Goal: Information Seeking & Learning: Learn about a topic

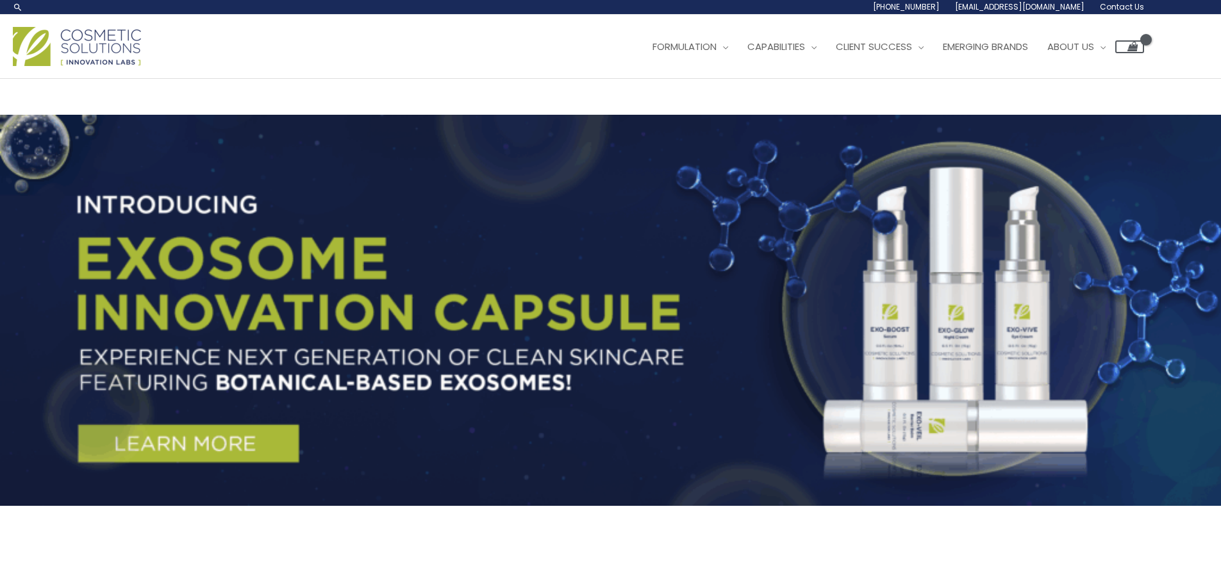
click at [0, 0] on span "Contact Us" at bounding box center [0, 0] width 0 height 0
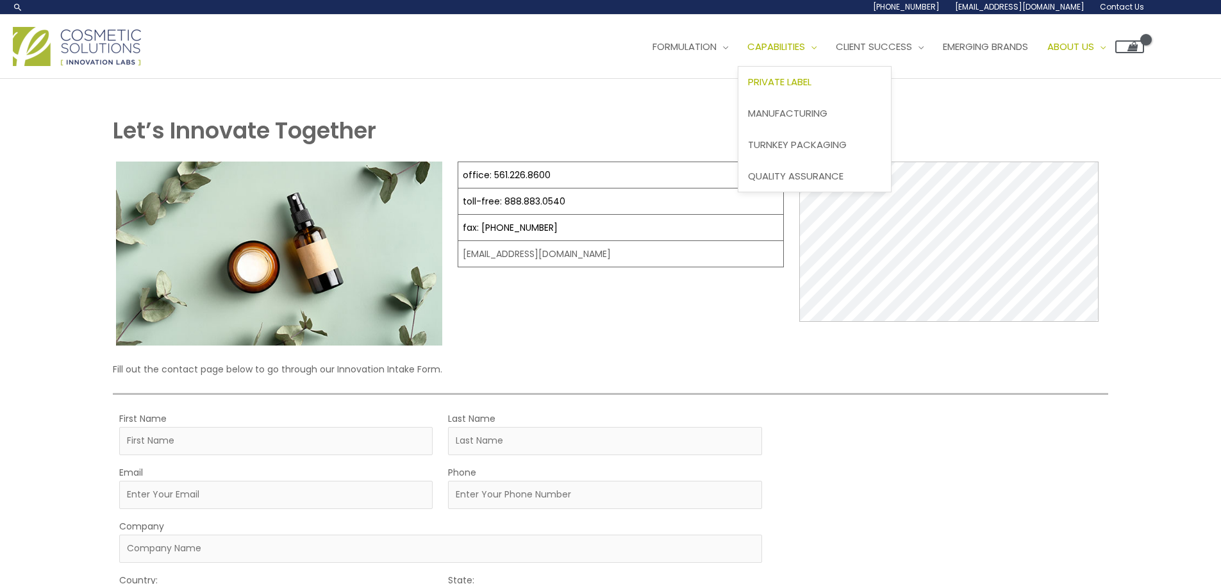
click at [748, 88] on span "Private Label" at bounding box center [779, 81] width 63 height 13
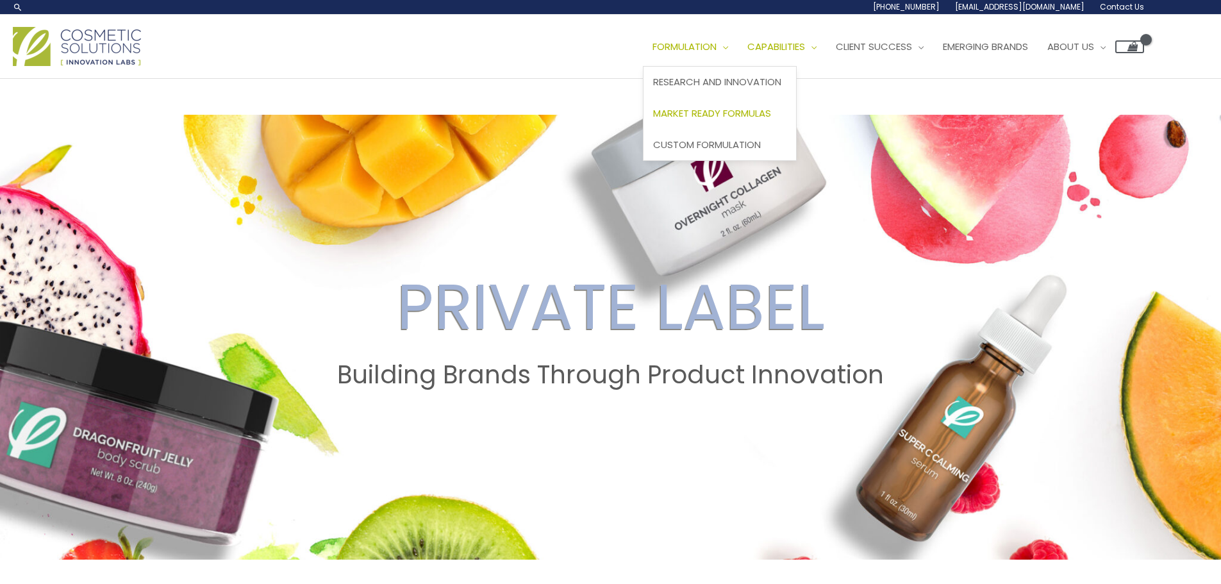
click at [653, 120] on span "Market Ready Formulas" at bounding box center [712, 112] width 118 height 13
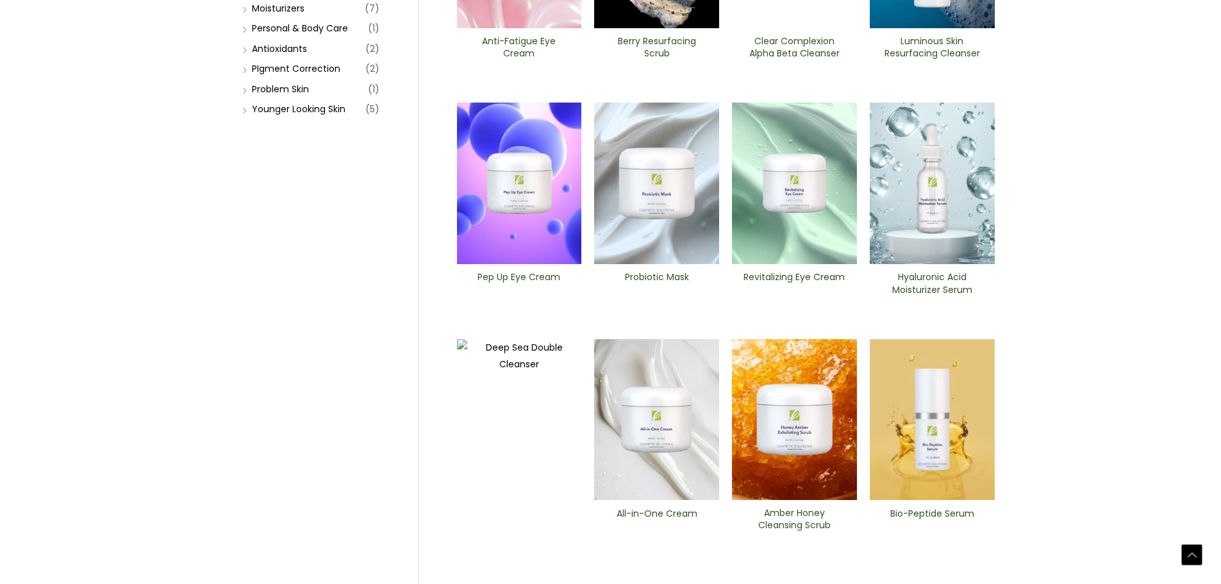
scroll to position [320, 0]
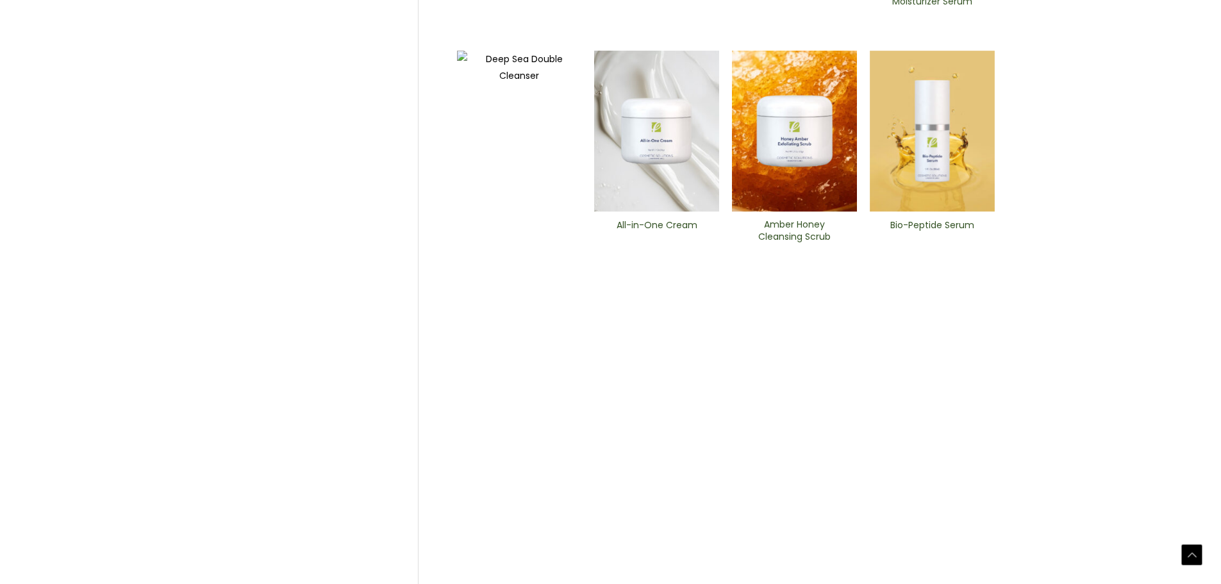
scroll to position [641, 0]
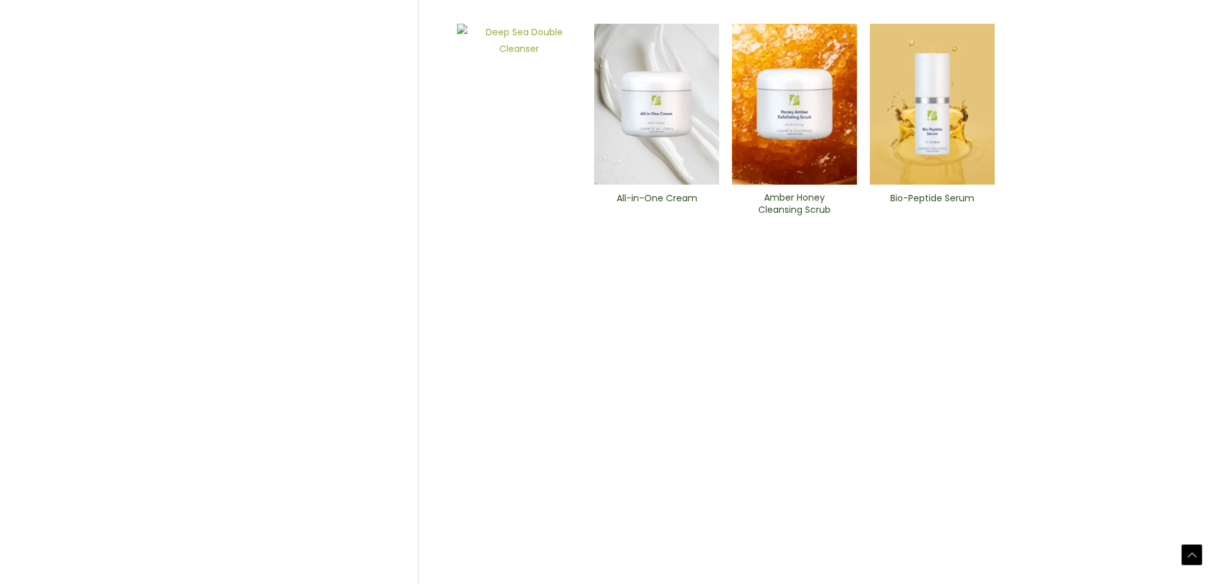
click at [538, 375] on img at bounding box center [519, 504] width 125 height 961
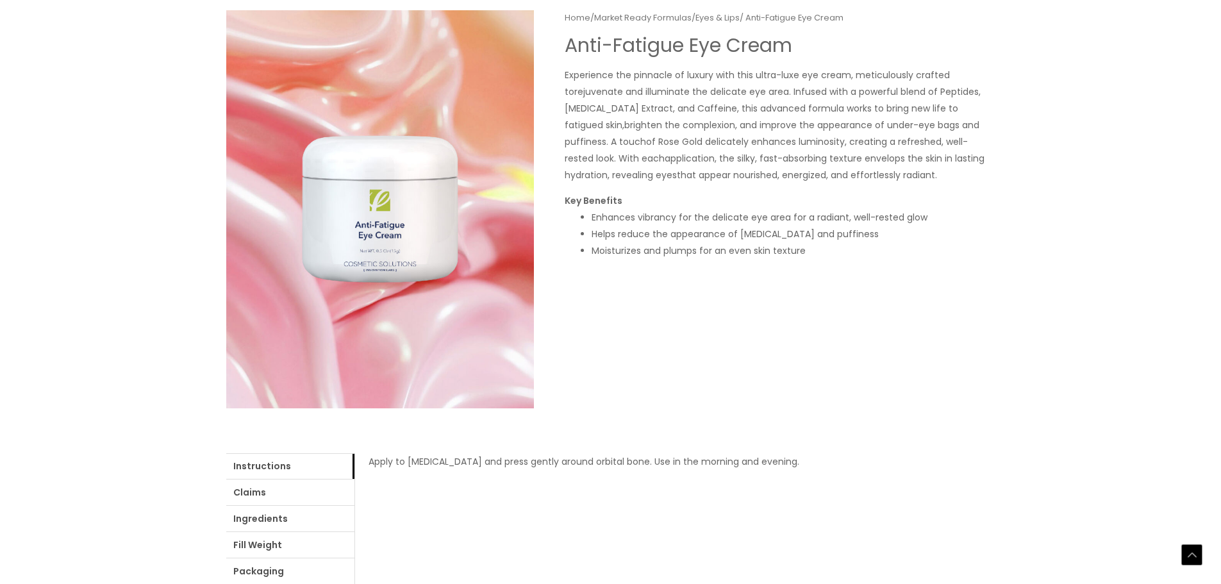
scroll to position [129, 0]
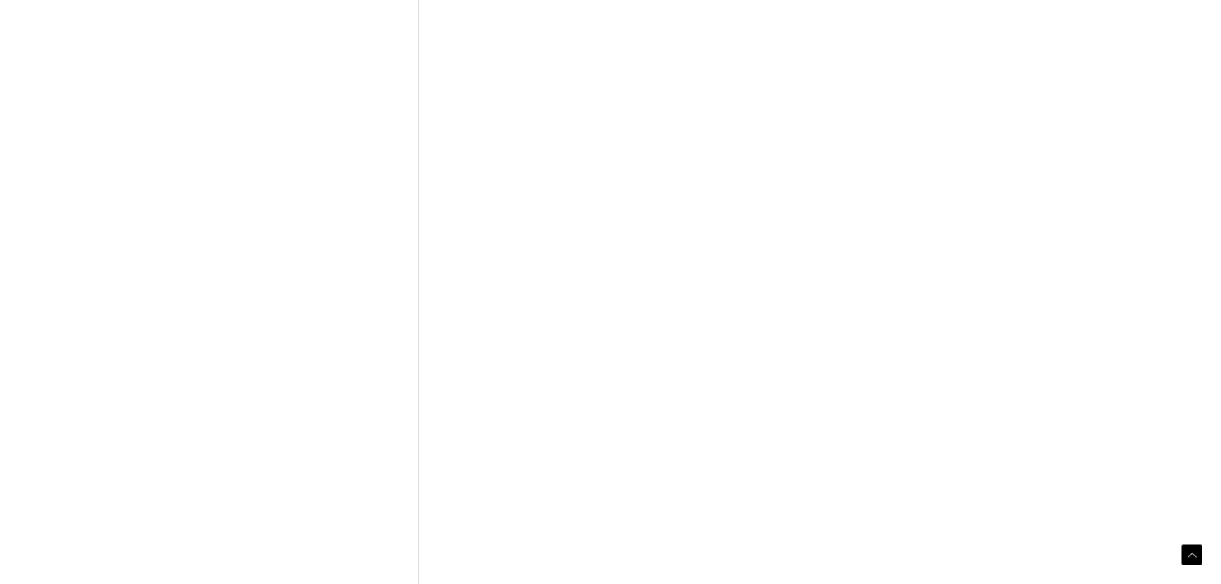
scroll to position [641, 0]
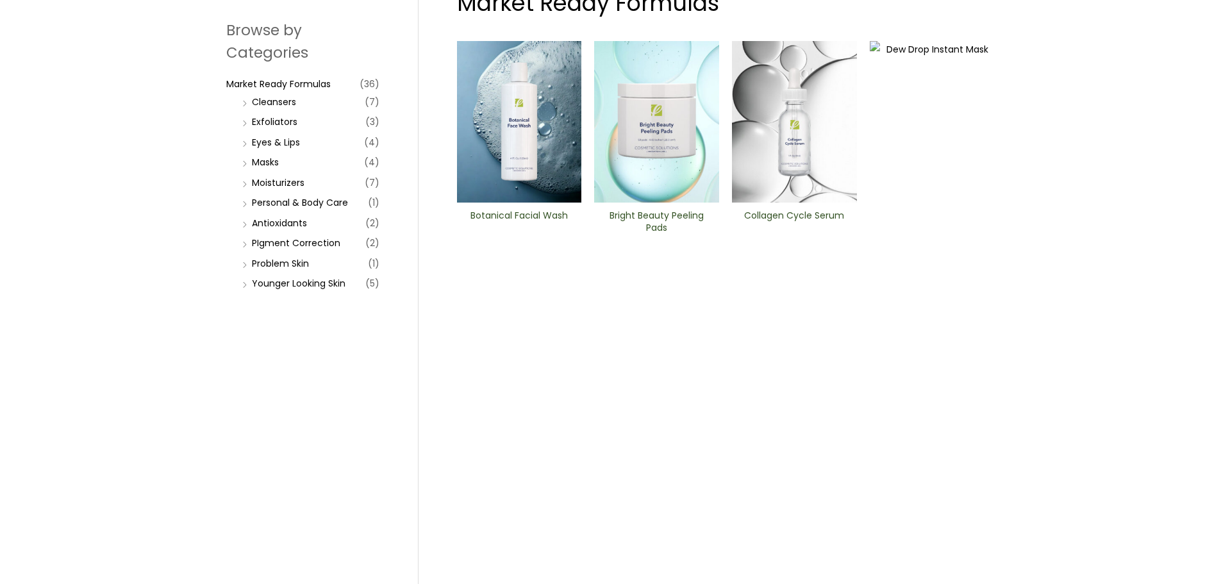
scroll to position [192, 0]
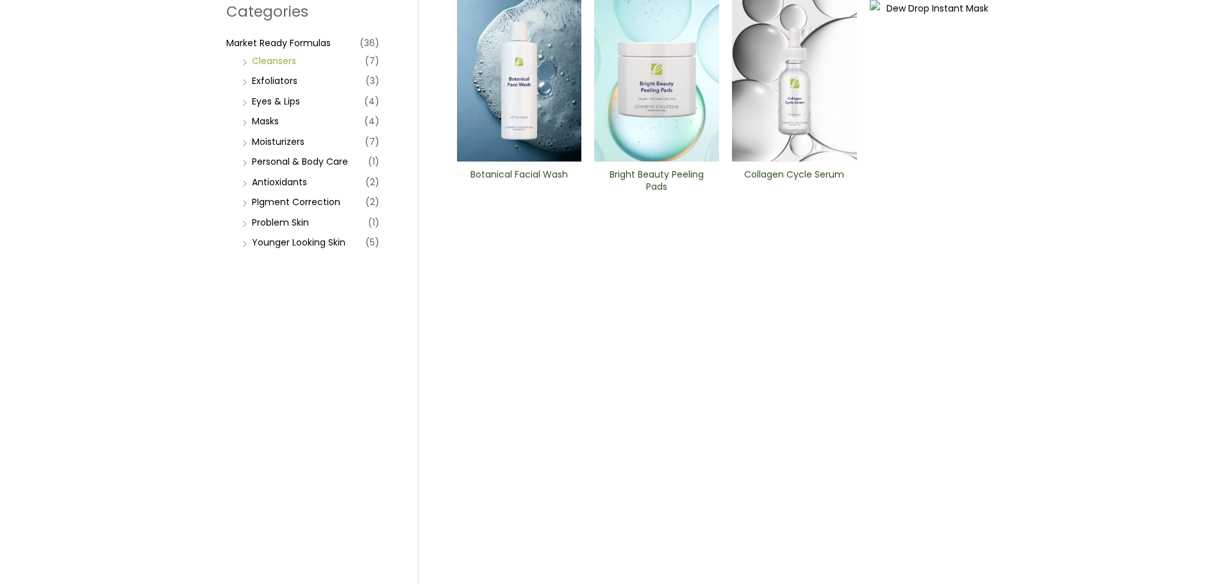
click at [267, 67] on link "Cleansers" at bounding box center [274, 60] width 44 height 13
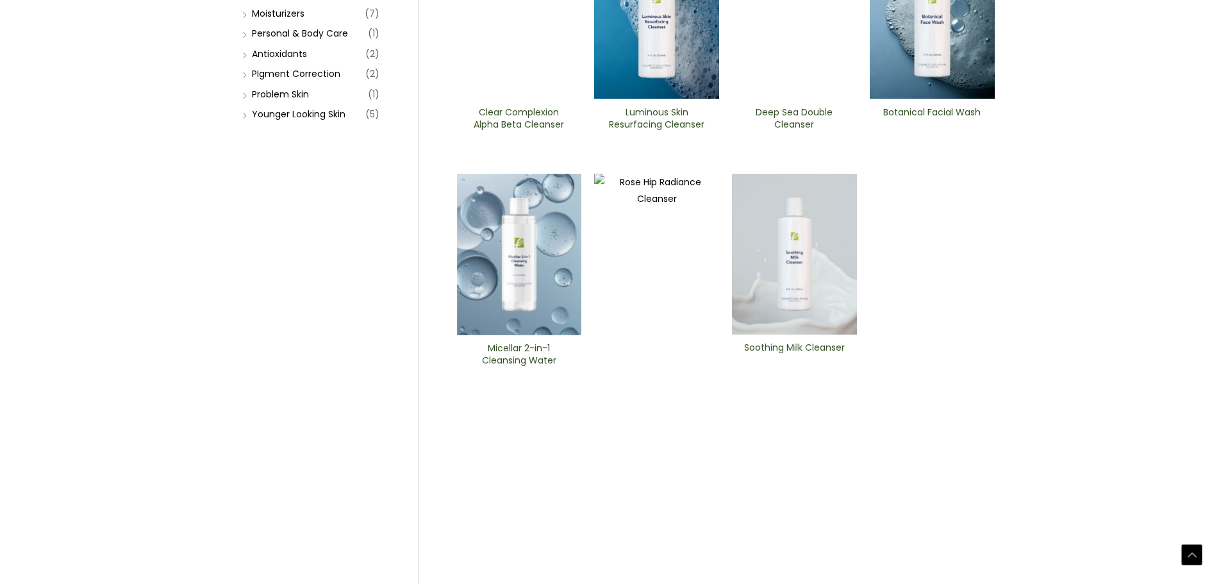
click at [665, 99] on img at bounding box center [656, 18] width 125 height 161
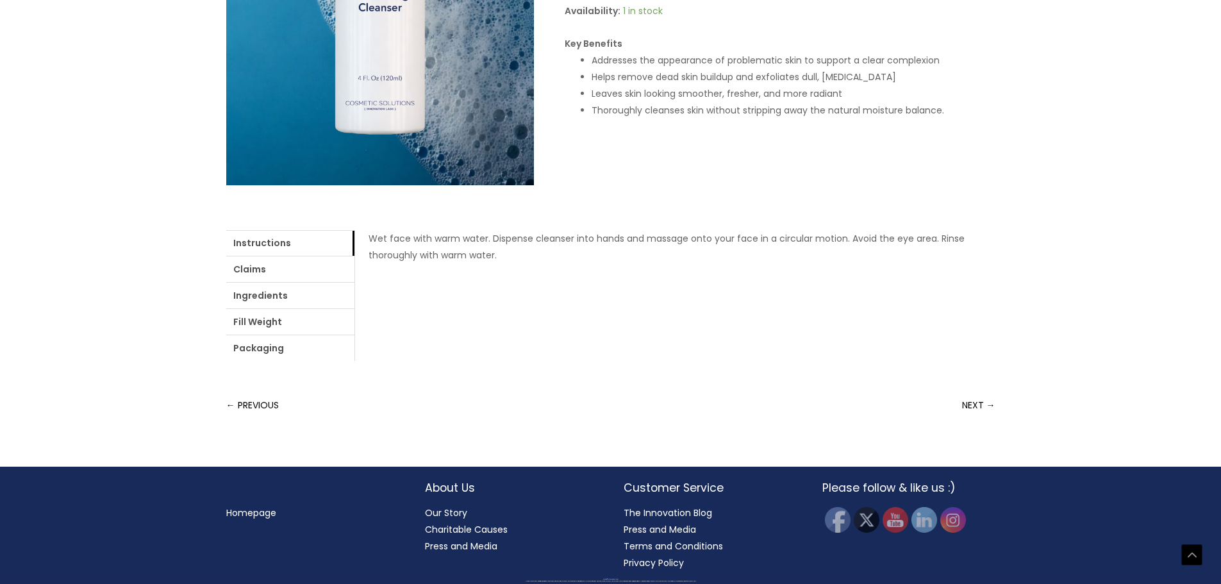
scroll to position [577, 0]
click at [354, 308] on link "Ingredients" at bounding box center [290, 296] width 128 height 26
click at [354, 321] on link "Fill Weight" at bounding box center [290, 322] width 128 height 26
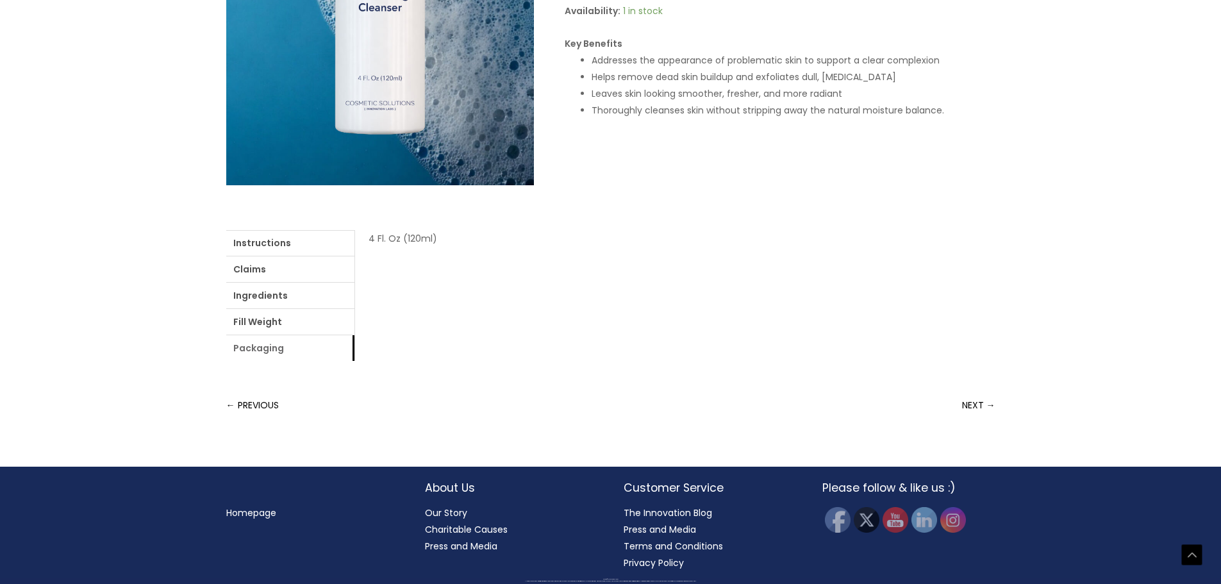
click at [354, 335] on link "Packaging" at bounding box center [290, 348] width 128 height 26
click at [258, 256] on link "Instructions" at bounding box center [290, 243] width 128 height 26
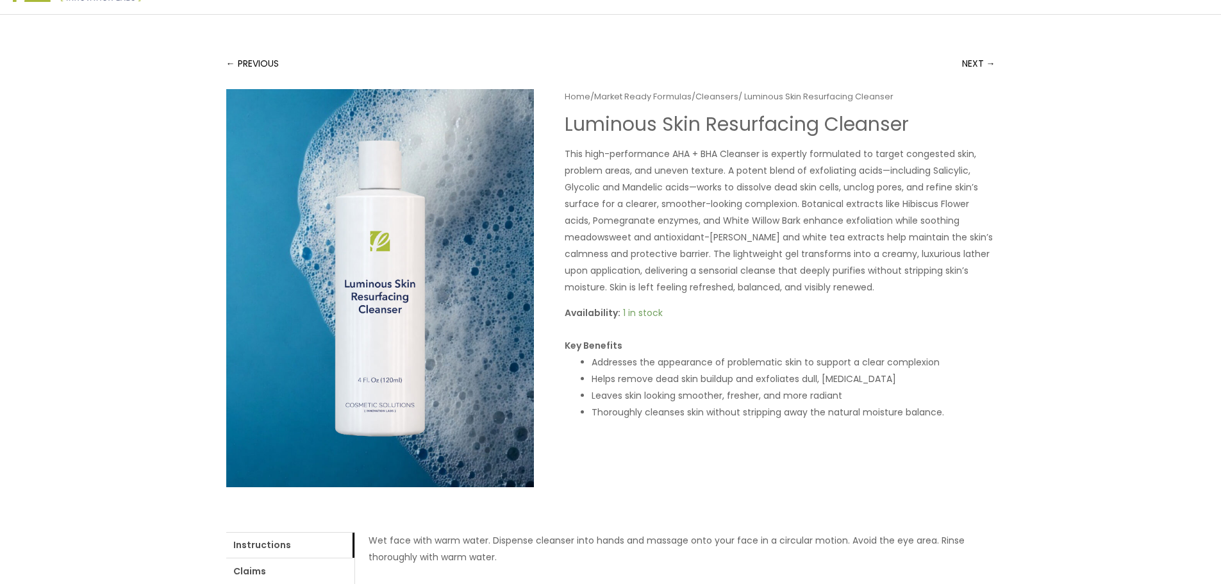
scroll to position [0, 0]
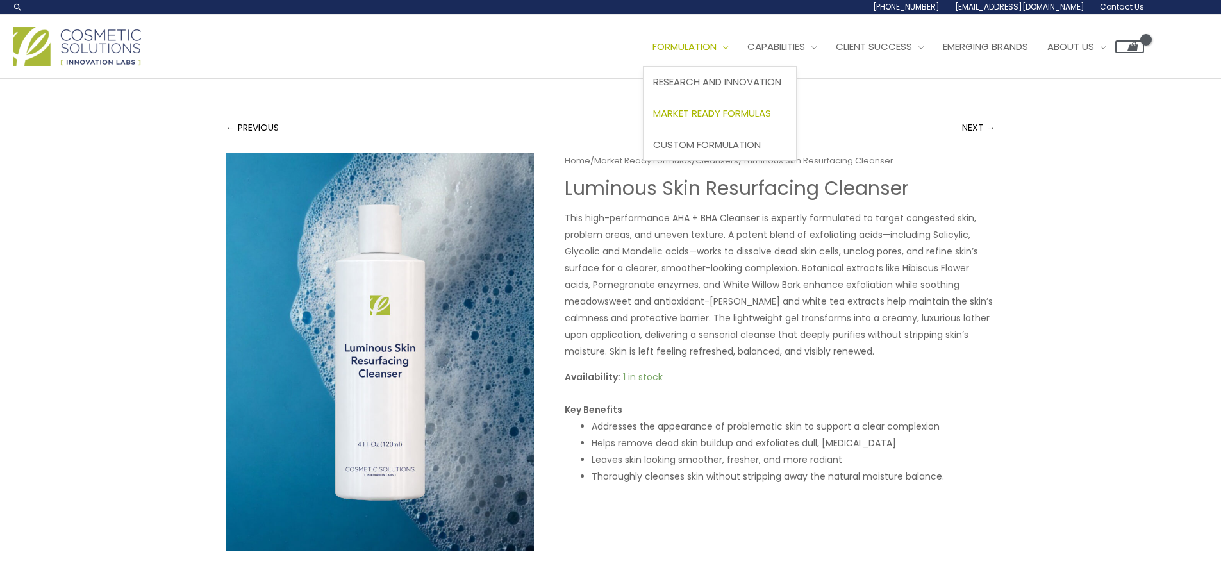
click at [653, 120] on span "Market Ready Formulas" at bounding box center [712, 112] width 118 height 13
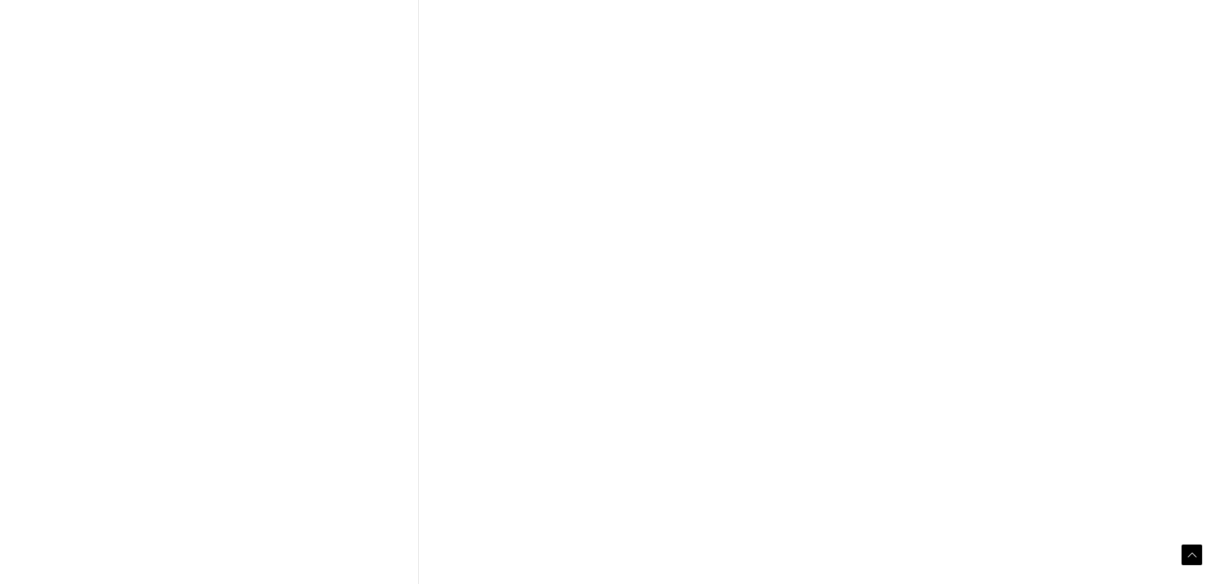
scroll to position [449, 0]
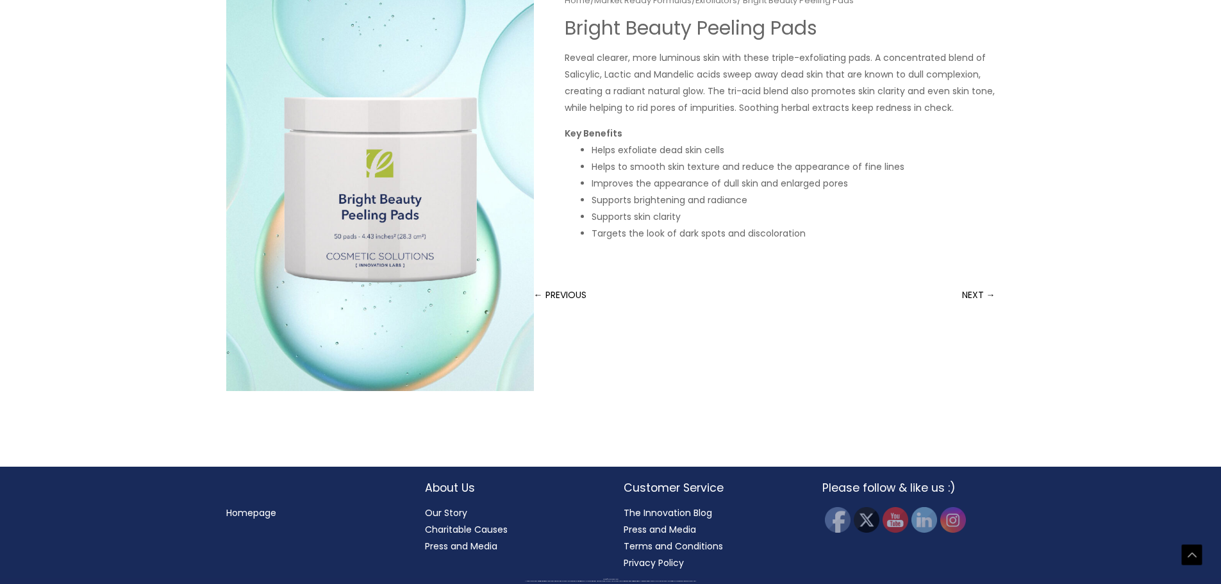
scroll to position [320, 0]
click at [966, 308] on link "NEXT →" at bounding box center [978, 295] width 33 height 26
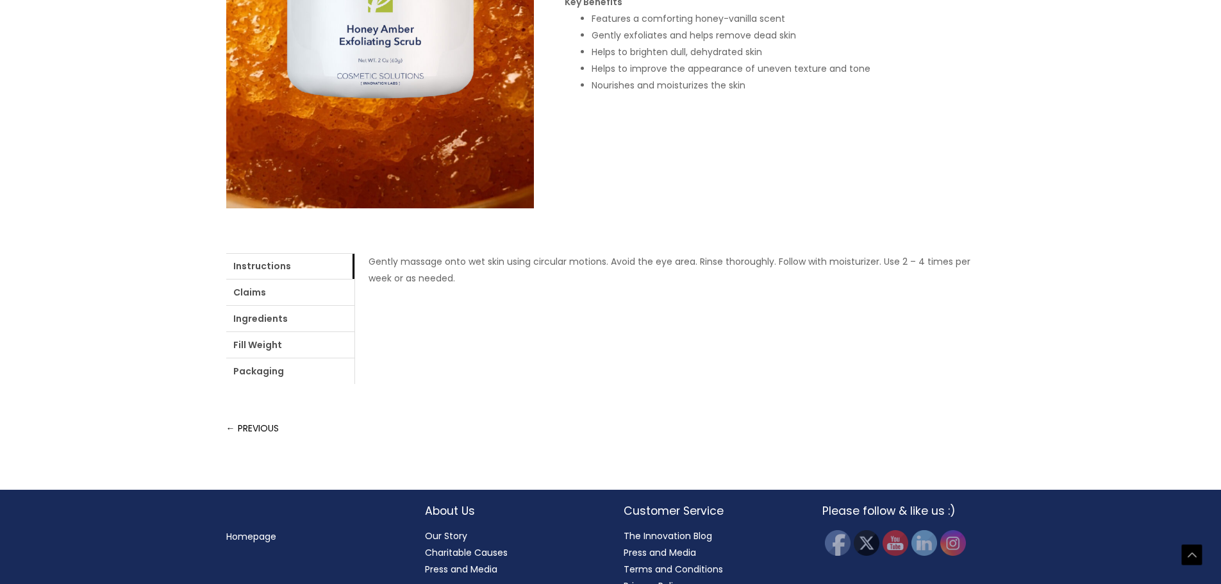
scroll to position [513, 0]
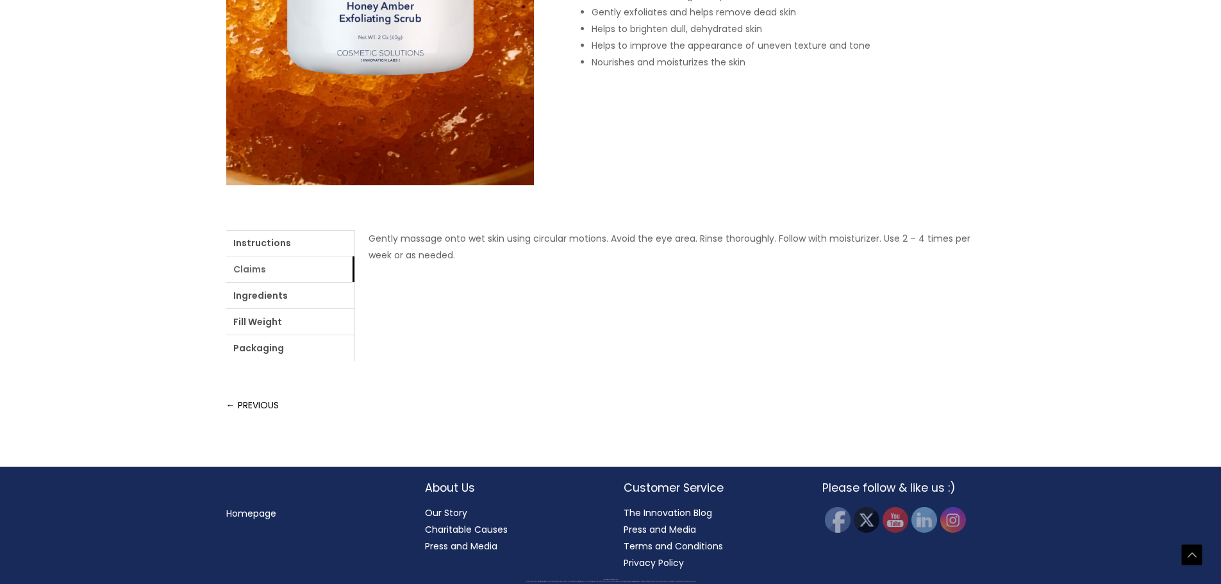
click at [321, 282] on link "Claims" at bounding box center [290, 269] width 128 height 26
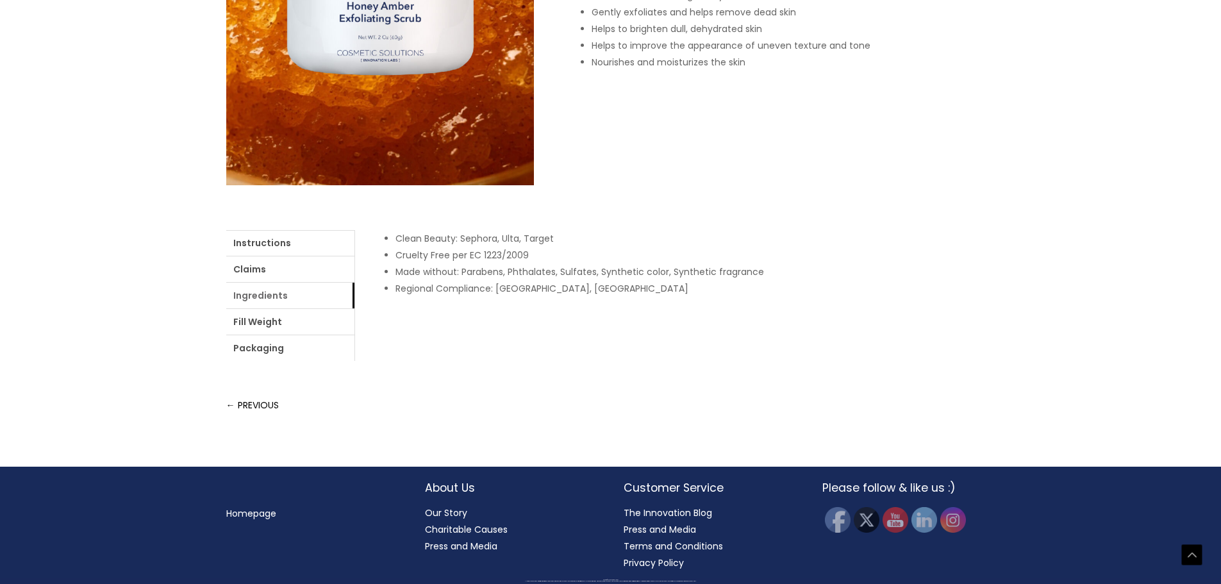
click at [354, 308] on link "Ingredients" at bounding box center [290, 296] width 128 height 26
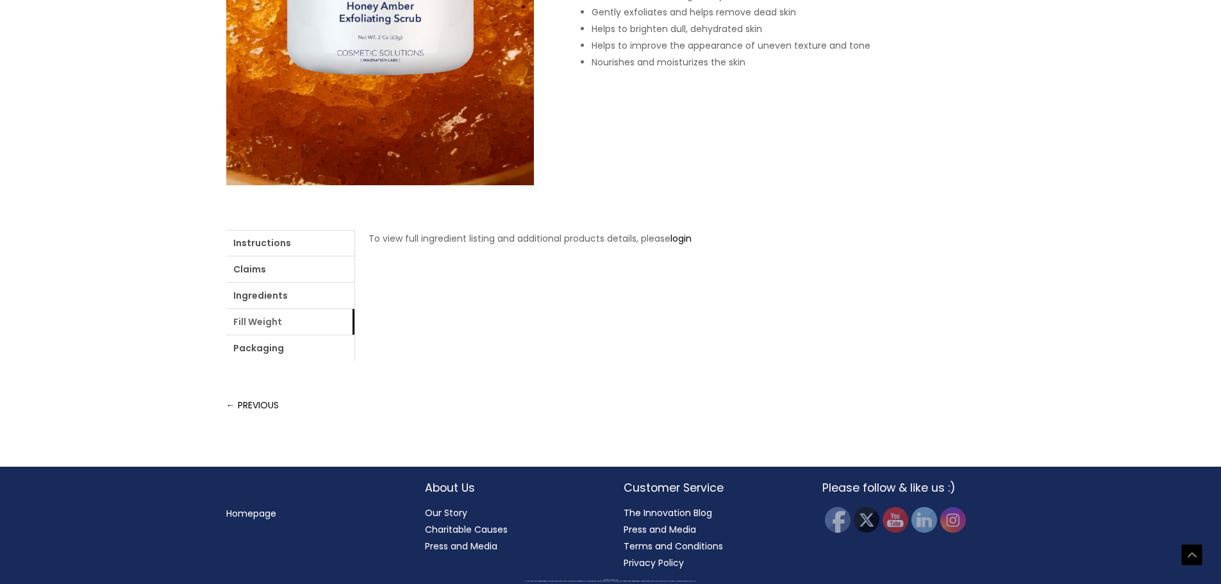
click at [354, 334] on link "Fill Weight" at bounding box center [290, 322] width 128 height 26
click at [354, 361] on link "Packaging" at bounding box center [290, 348] width 128 height 26
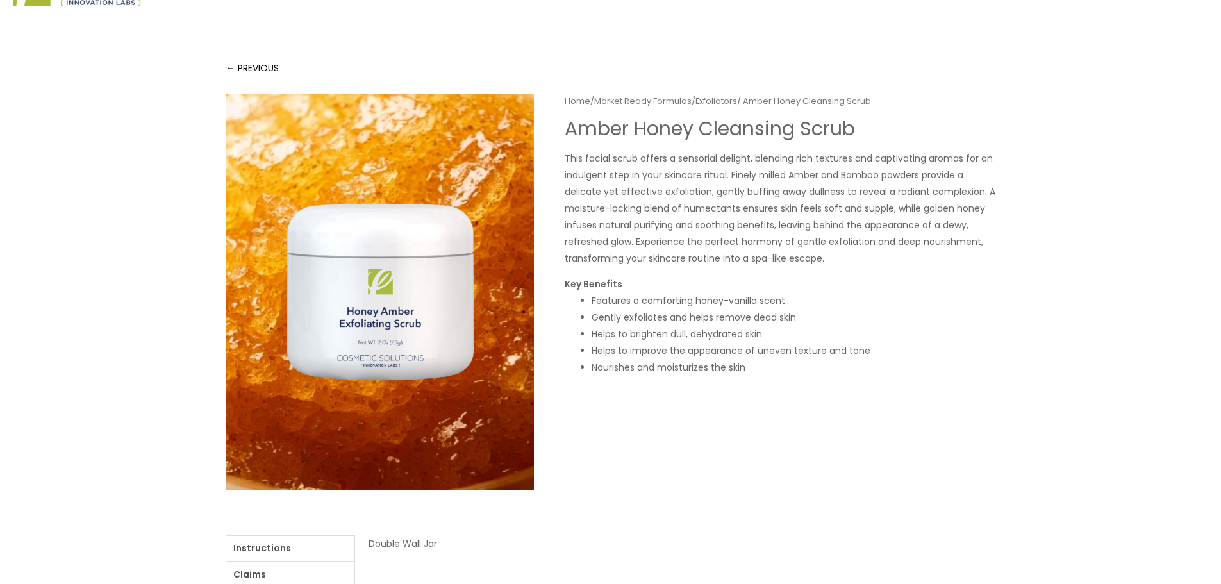
scroll to position [0, 0]
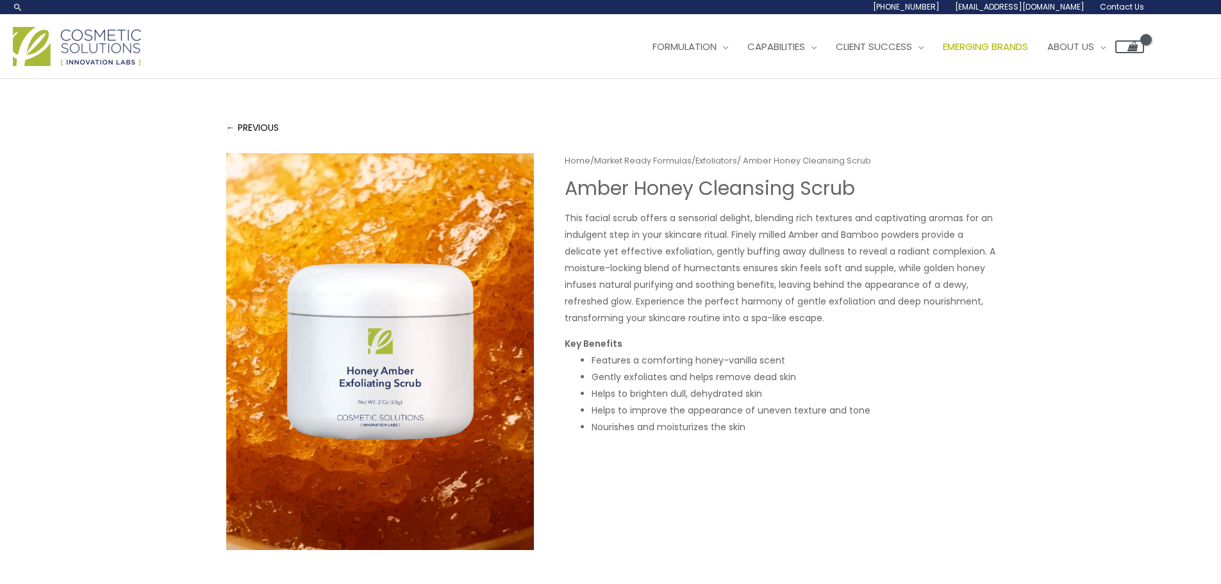
click at [943, 53] on span "Emerging Brands" at bounding box center [985, 46] width 85 height 13
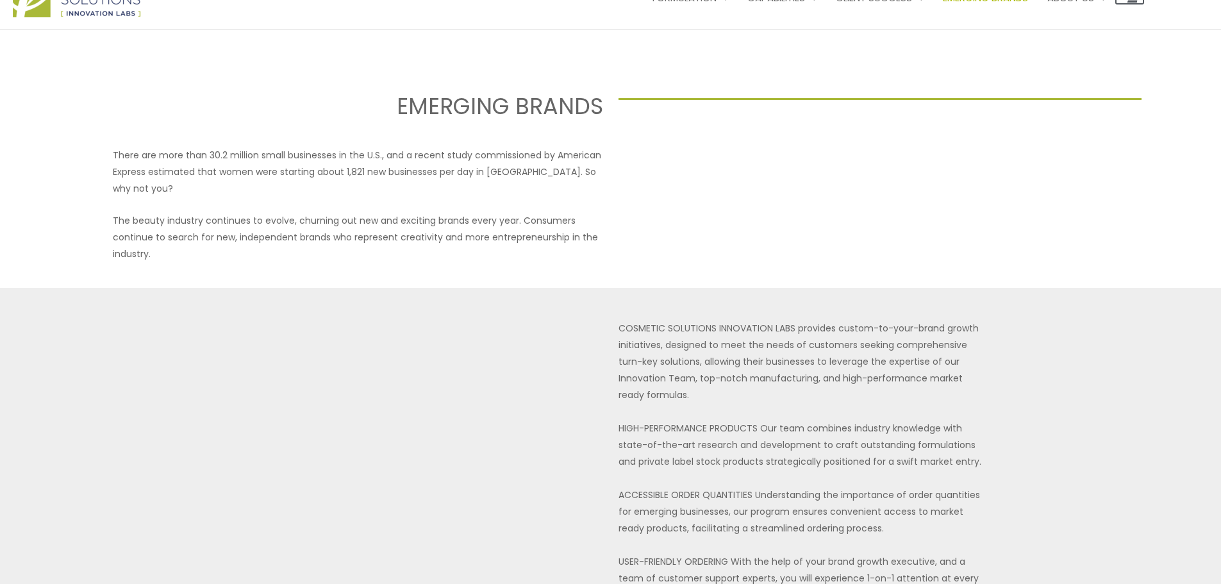
scroll to position [48, 0]
click at [1048, 103] on span "Press + Media" at bounding box center [1081, 96] width 66 height 13
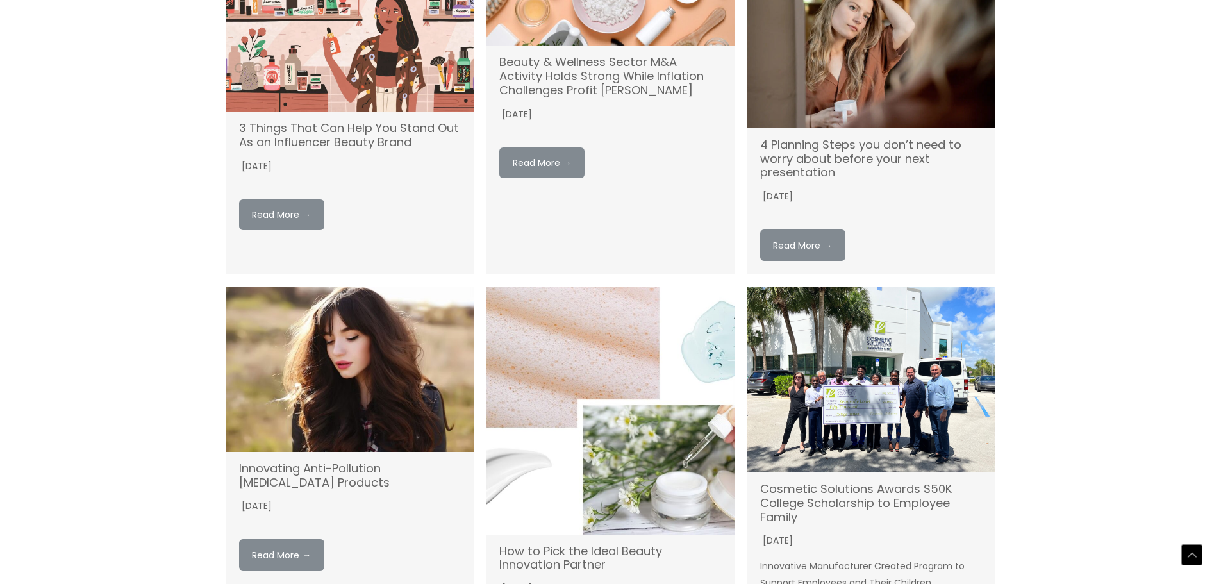
scroll to position [897, 0]
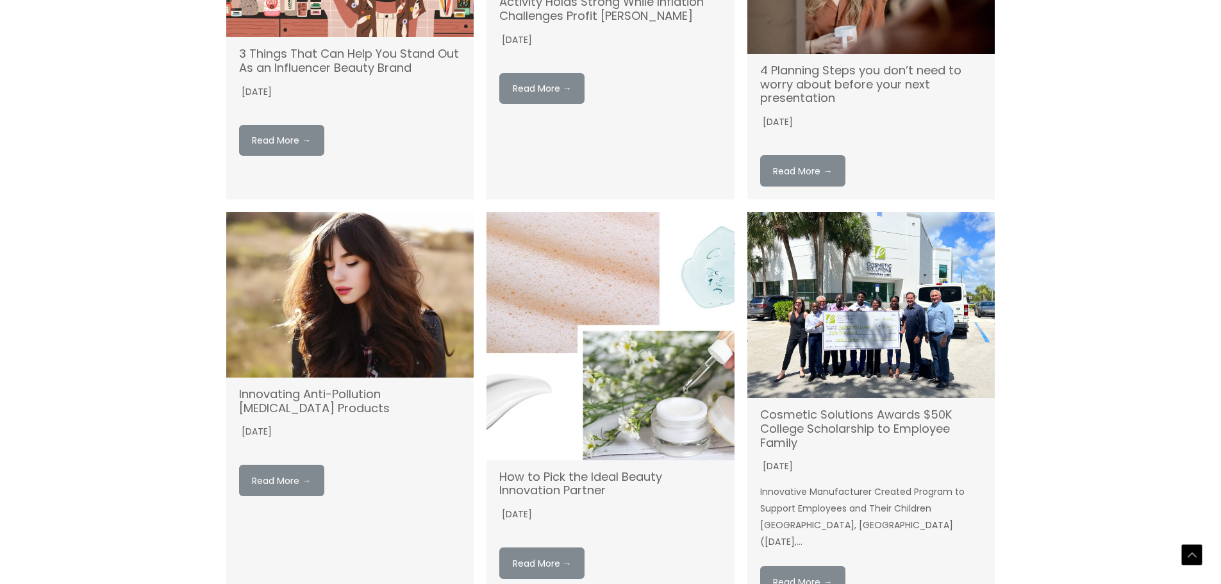
click at [829, 106] on link "4 Planning Steps you don’t need to worry about before your next presentation" at bounding box center [860, 84] width 201 height 44
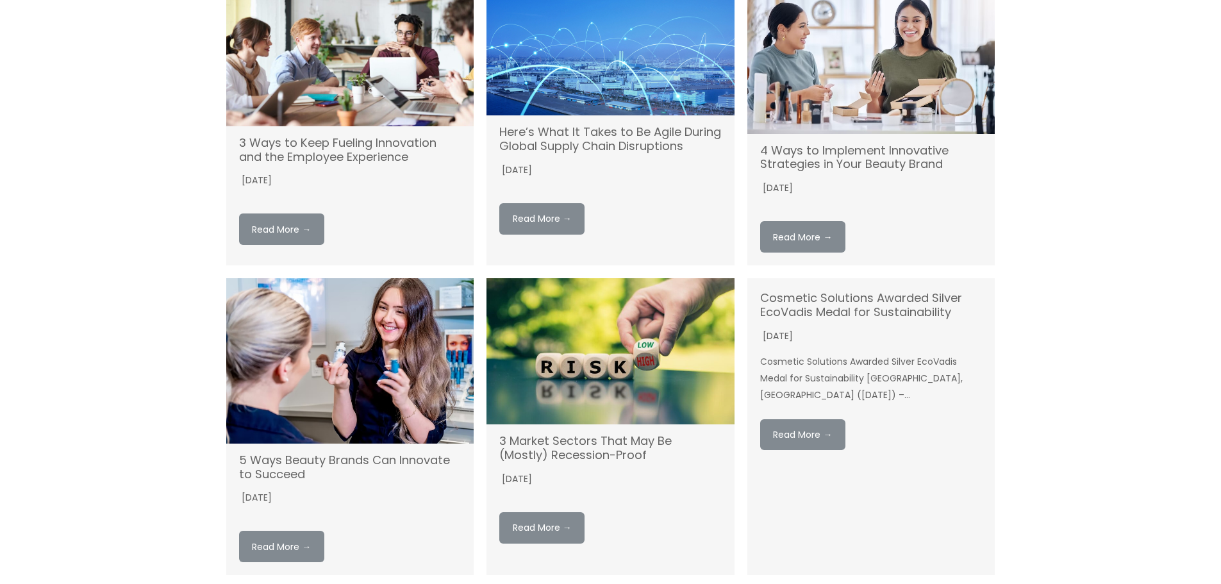
scroll to position [0, 0]
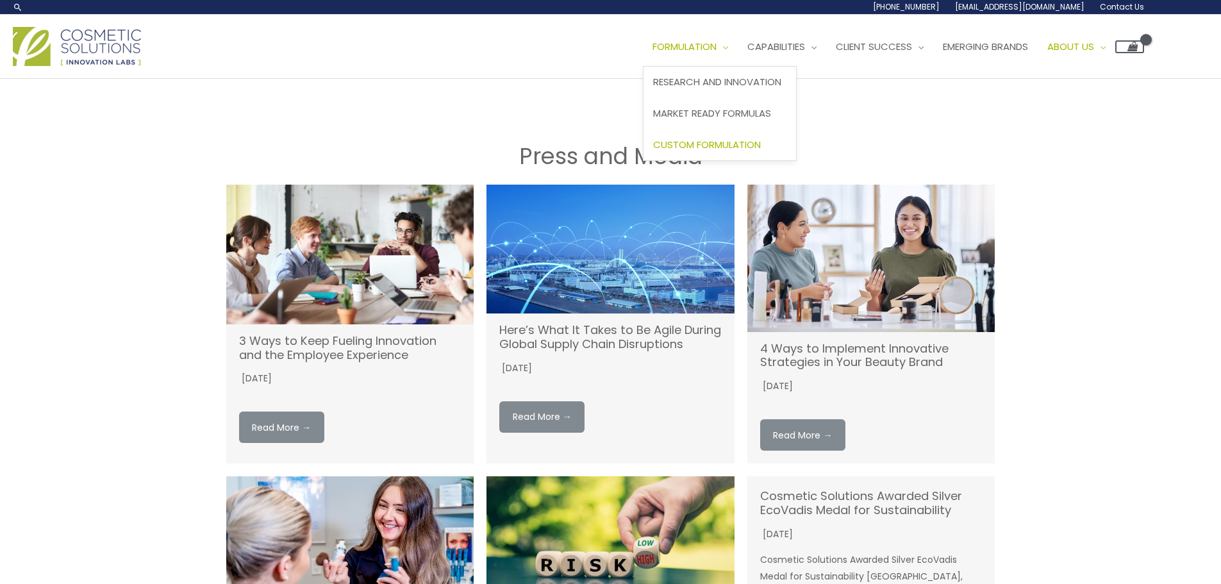
click at [653, 151] on span "Custom Formulation" at bounding box center [707, 144] width 108 height 13
click at [653, 88] on span "Research and Innovation" at bounding box center [717, 81] width 128 height 13
